Goal: Task Accomplishment & Management: Use online tool/utility

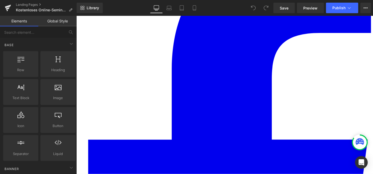
scroll to position [256, 0]
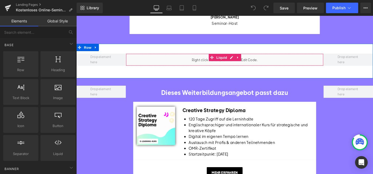
click at [265, 67] on div "Liquid" at bounding box center [236, 63] width 213 height 13
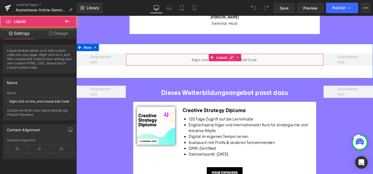
click at [244, 65] on div "Liquid" at bounding box center [236, 63] width 213 height 13
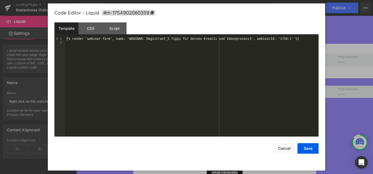
click at [342, 49] on div at bounding box center [186, 87] width 373 height 174
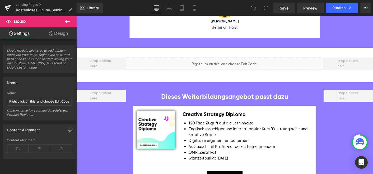
scroll to position [180, 0]
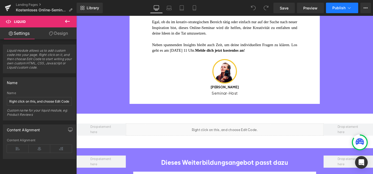
click at [356, 10] on button "Publish" at bounding box center [342, 8] width 32 height 11
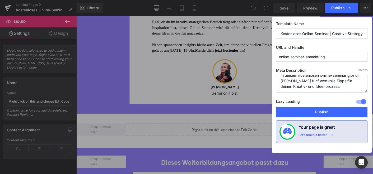
scroll to position [0, 0]
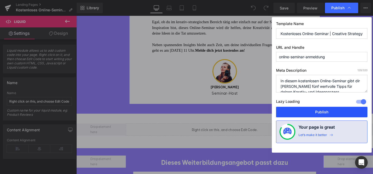
click at [317, 111] on button "Publish" at bounding box center [321, 112] width 91 height 11
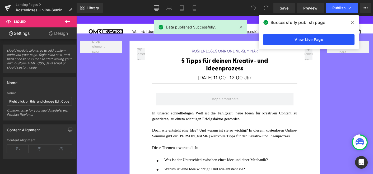
click at [288, 37] on link "View Live Page" at bounding box center [308, 39] width 91 height 11
